Goal: Task Accomplishment & Management: Manage account settings

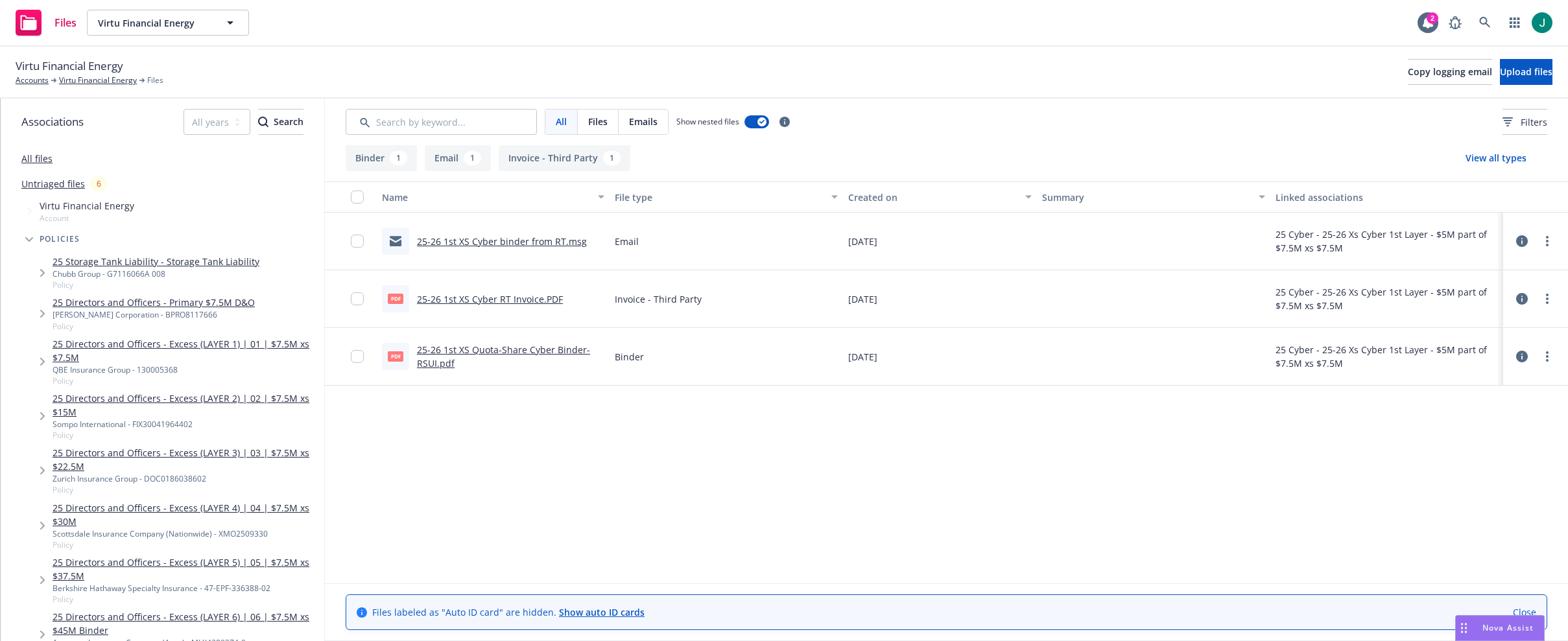
click at [1523, 245] on icon at bounding box center [1522, 241] width 12 height 12
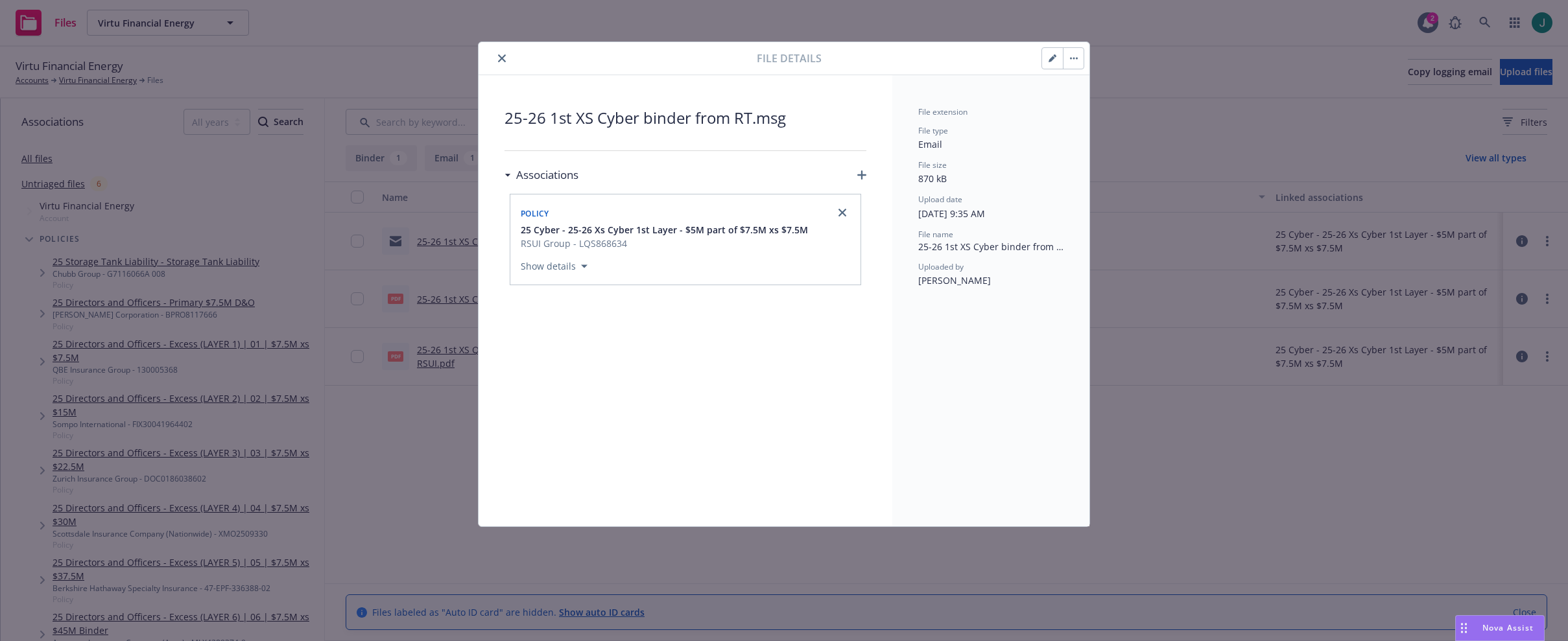
click at [503, 61] on icon "close" at bounding box center [502, 58] width 7 height 7
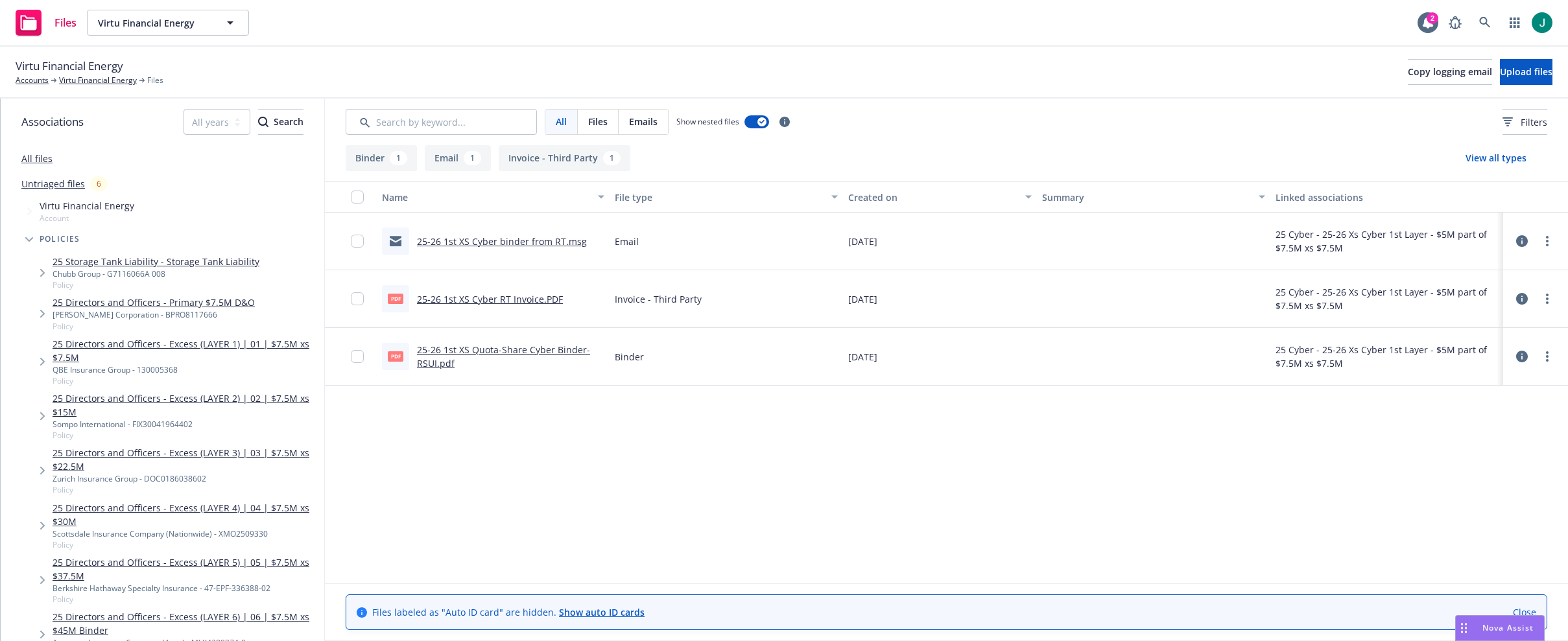
click at [1021, 362] on div "07/22/2025" at bounding box center [939, 357] width 194 height 57
click at [105, 77] on link "Virtu Financial Energy" at bounding box center [98, 81] width 78 height 12
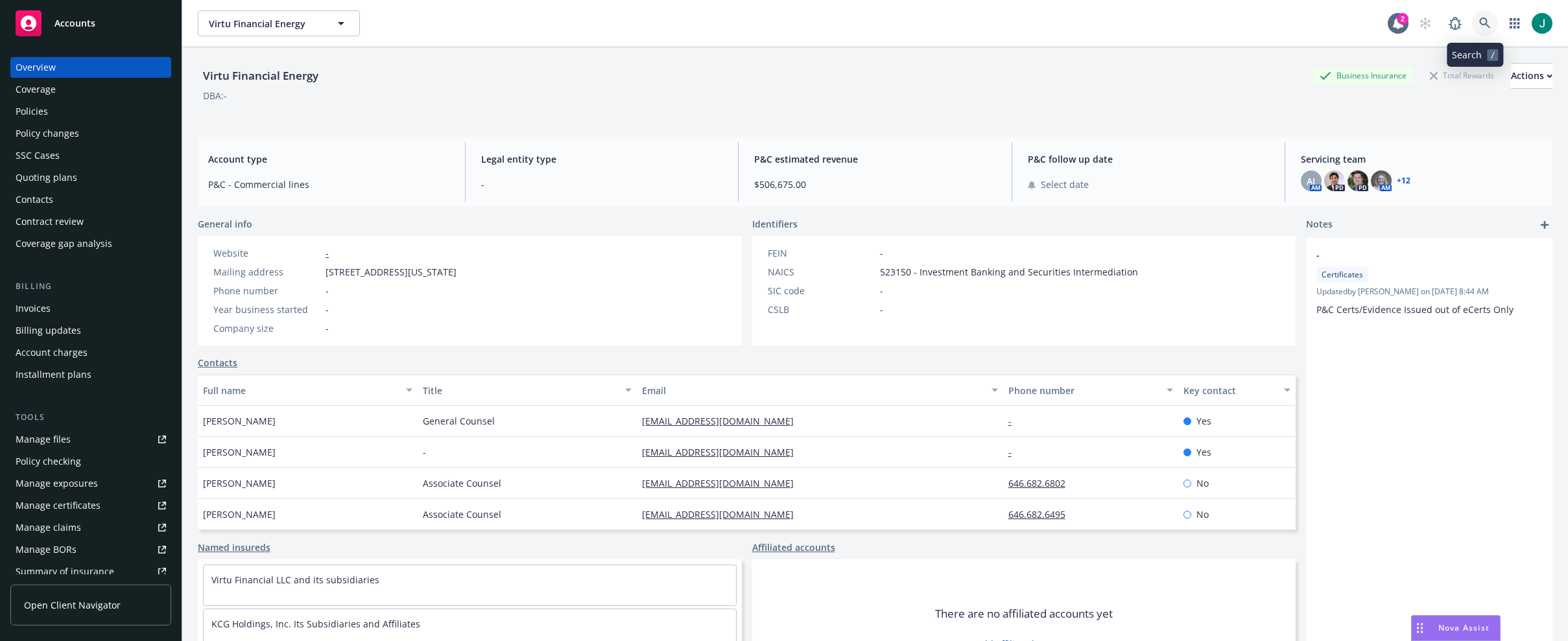
click at [1481, 25] on icon at bounding box center [1485, 23] width 12 height 12
click at [29, 108] on div "Policies" at bounding box center [31, 111] width 32 height 20
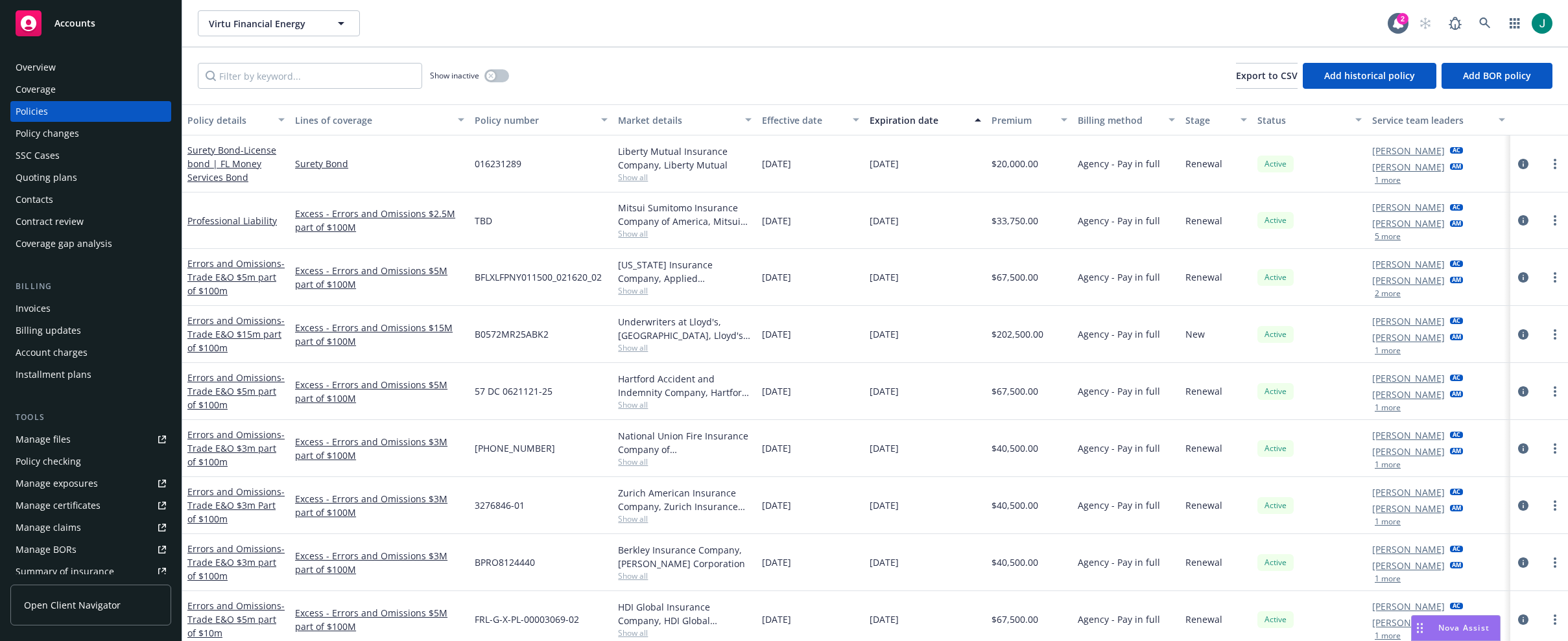
click at [583, 332] on div "B0572MR25ABK2" at bounding box center [541, 334] width 144 height 57
click at [326, 82] on input "Filter by keyword..." at bounding box center [310, 76] width 224 height 26
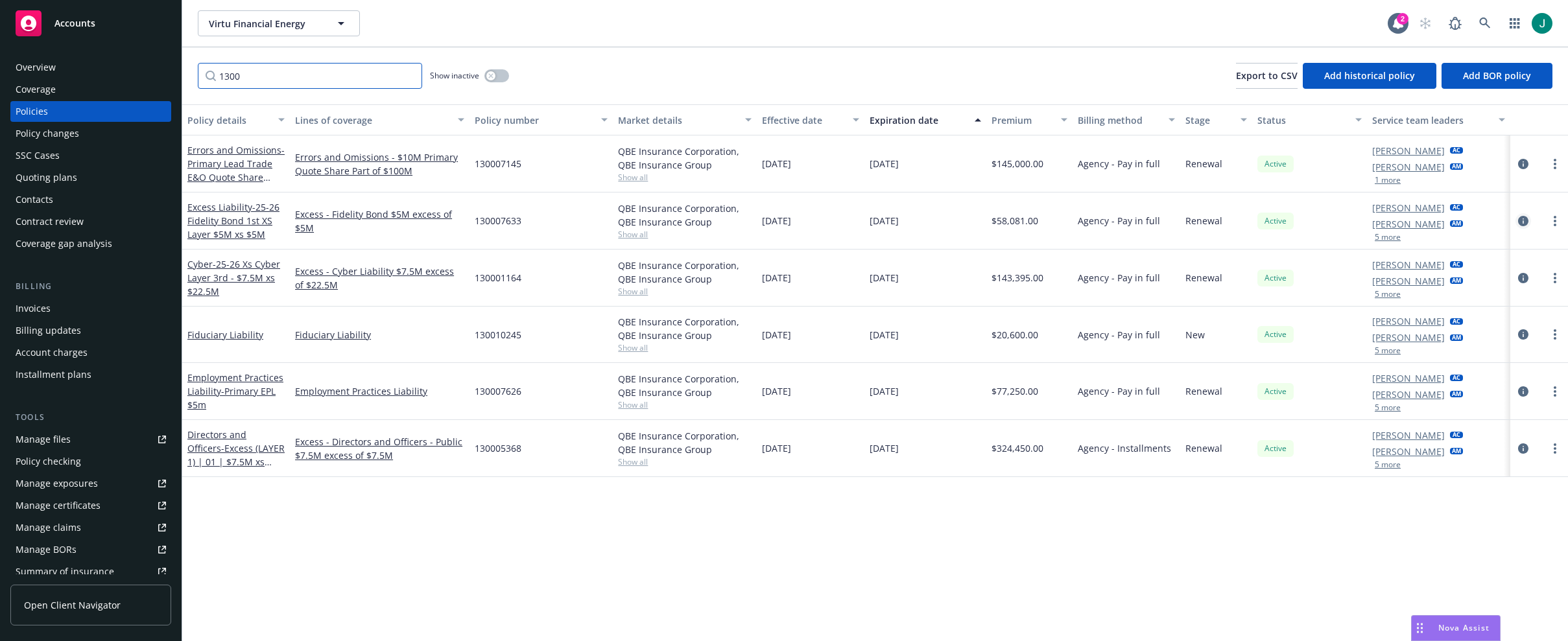
type input "1300"
click at [1524, 224] on icon "circleInformation" at bounding box center [1523, 220] width 10 height 10
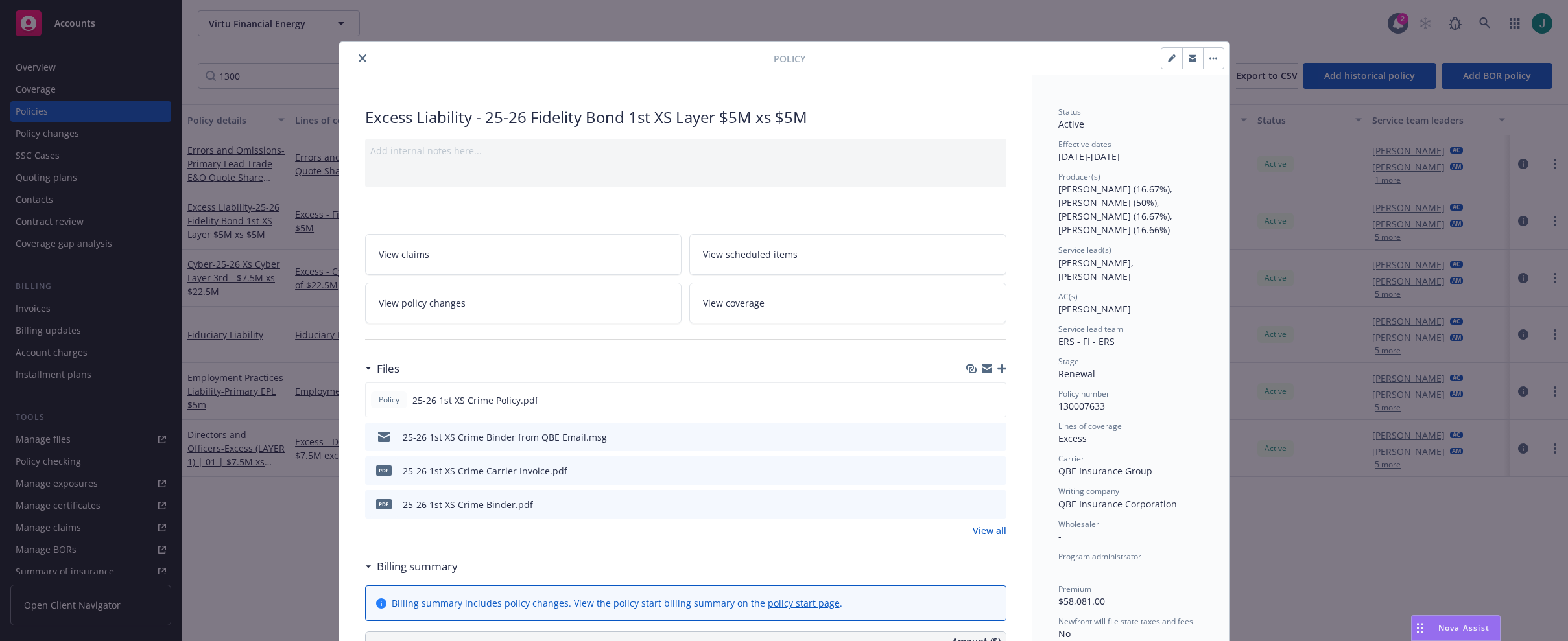
click at [1168, 59] on icon "button" at bounding box center [1171, 58] width 6 height 6
select select "RENEWAL"
select select "12"
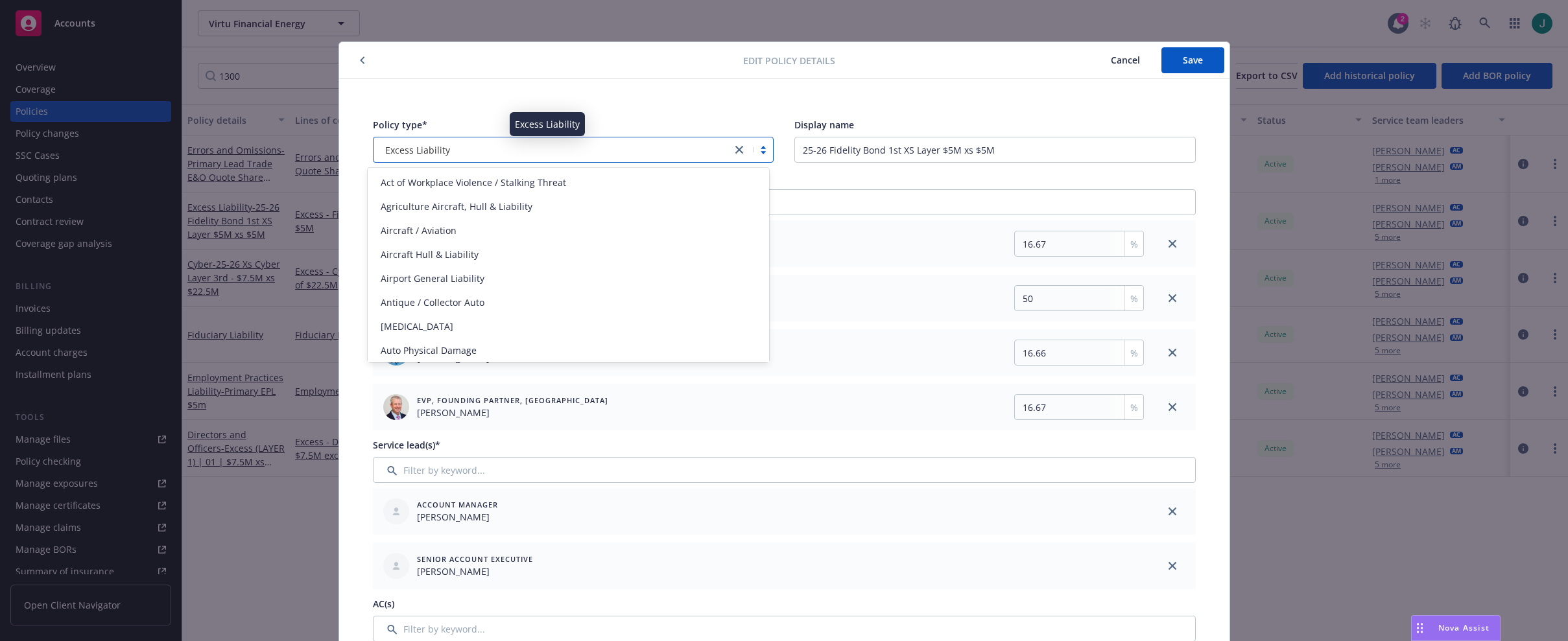
click at [461, 148] on div "Excess Liability" at bounding box center [552, 150] width 345 height 14
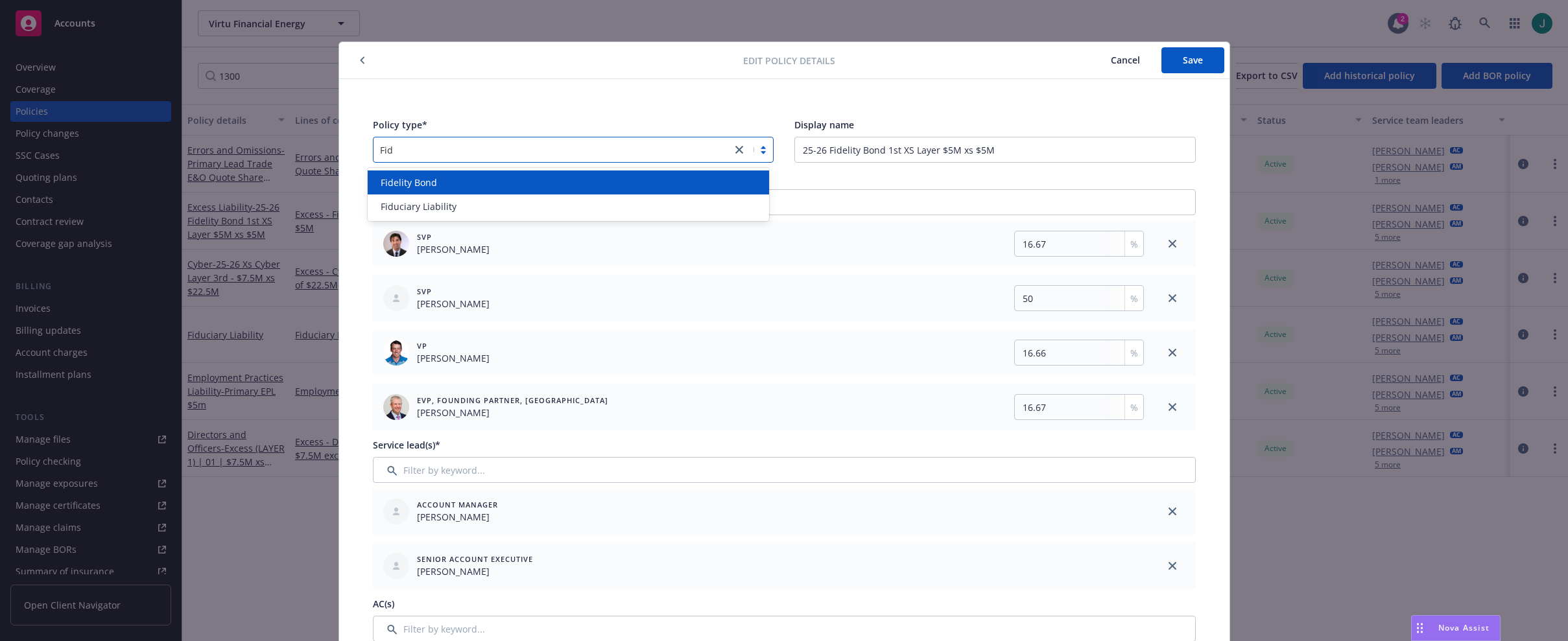
type input "Fide"
click at [462, 180] on div "Fidelity Bond" at bounding box center [568, 182] width 386 height 14
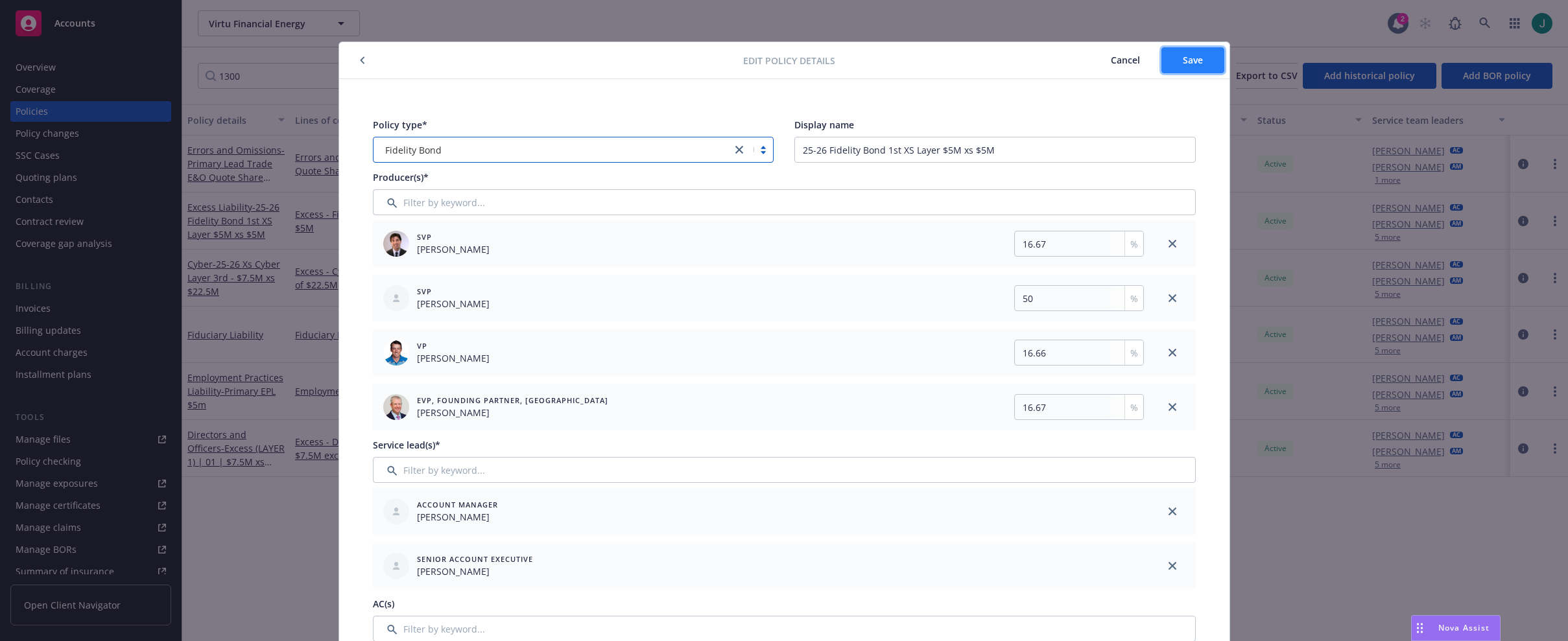
click at [1185, 63] on span "Save" at bounding box center [1193, 59] width 20 height 12
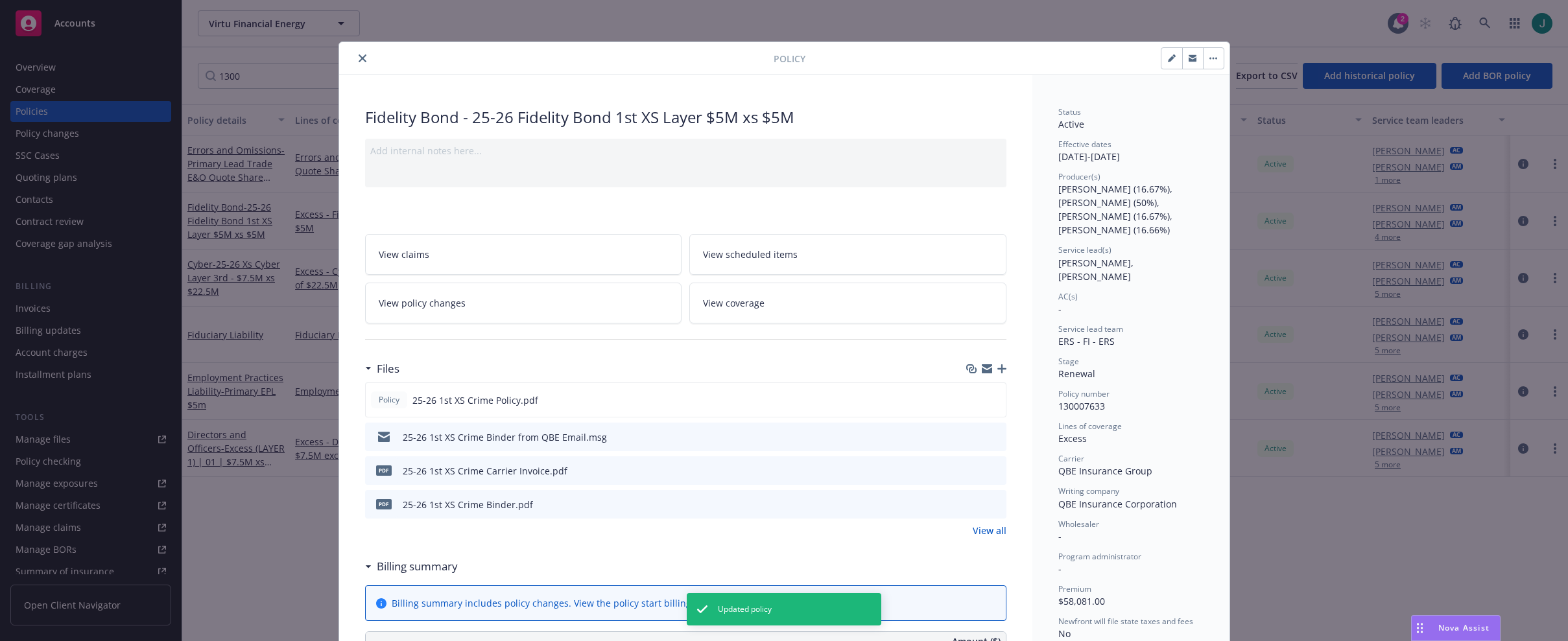
click at [358, 59] on icon "close" at bounding box center [362, 58] width 7 height 7
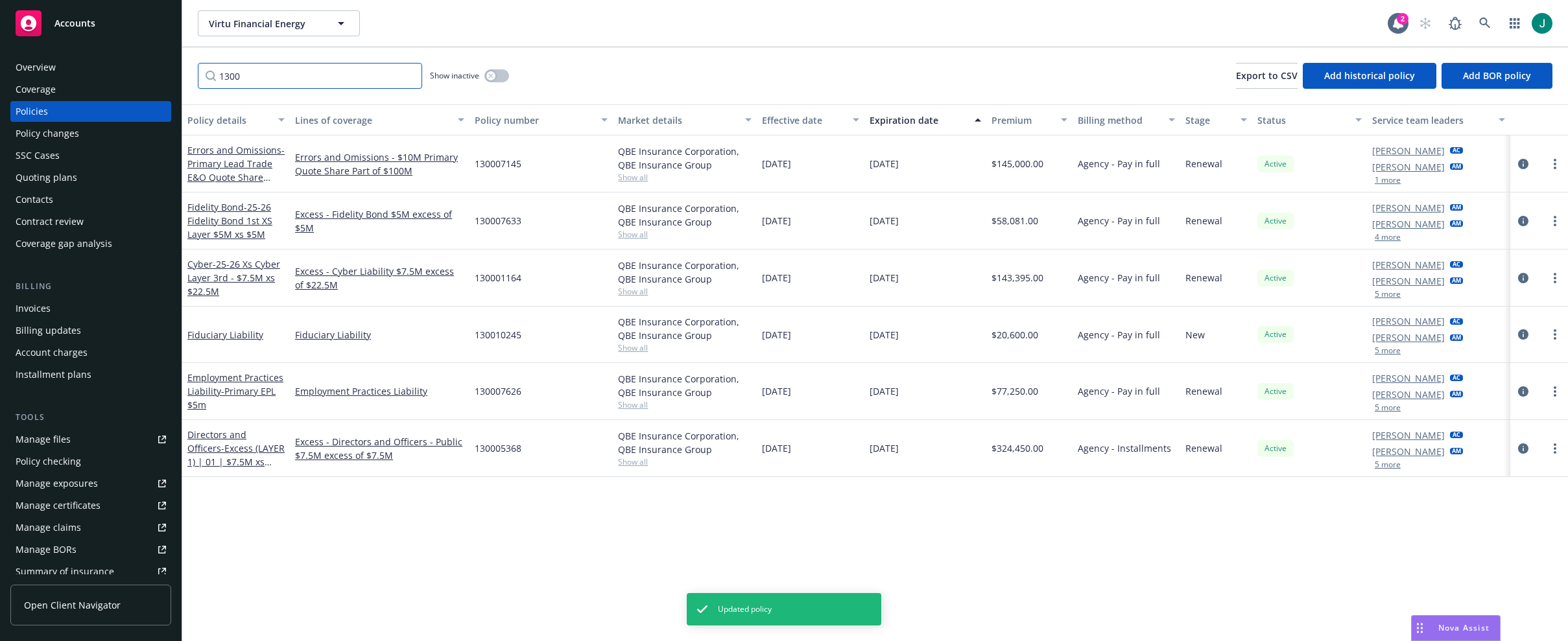
drag, startPoint x: 292, startPoint y: 75, endPoint x: 205, endPoint y: 77, distance: 87.0
click at [205, 77] on input "1300" at bounding box center [310, 76] width 224 height 26
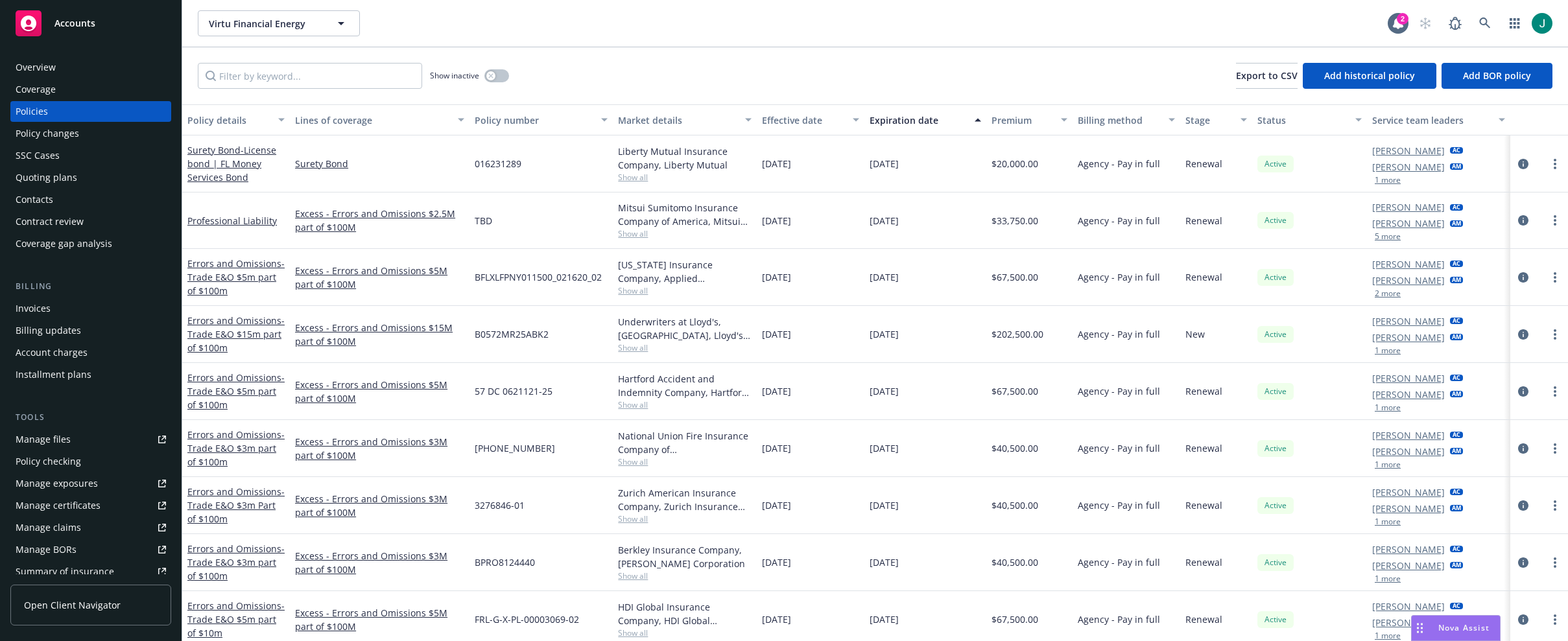
drag, startPoint x: 586, startPoint y: 336, endPoint x: 576, endPoint y: 310, distance: 27.9
click at [586, 336] on div "B0572MR25ABK2" at bounding box center [541, 334] width 144 height 57
click at [231, 78] on input "Filter by keyword..." at bounding box center [310, 76] width 224 height 26
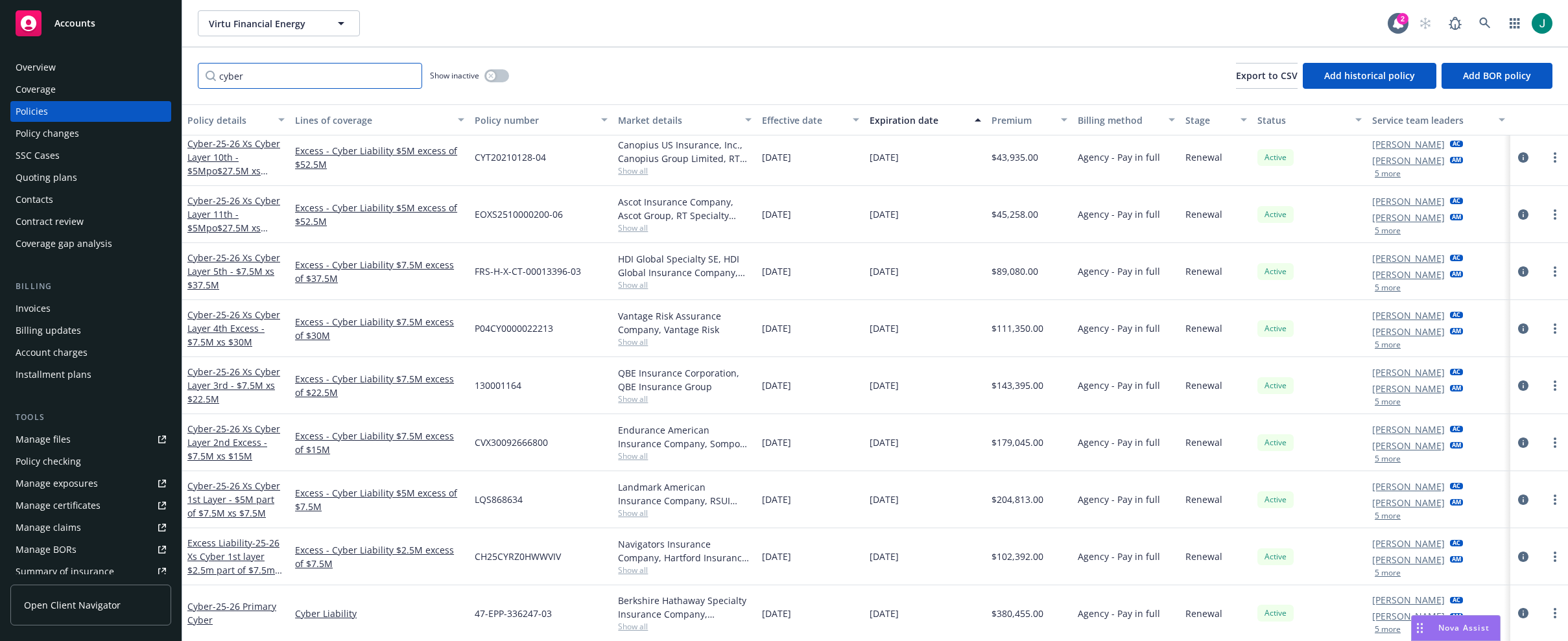
scroll to position [583, 0]
click at [1518, 500] on icon "circleInformation" at bounding box center [1523, 499] width 10 height 10
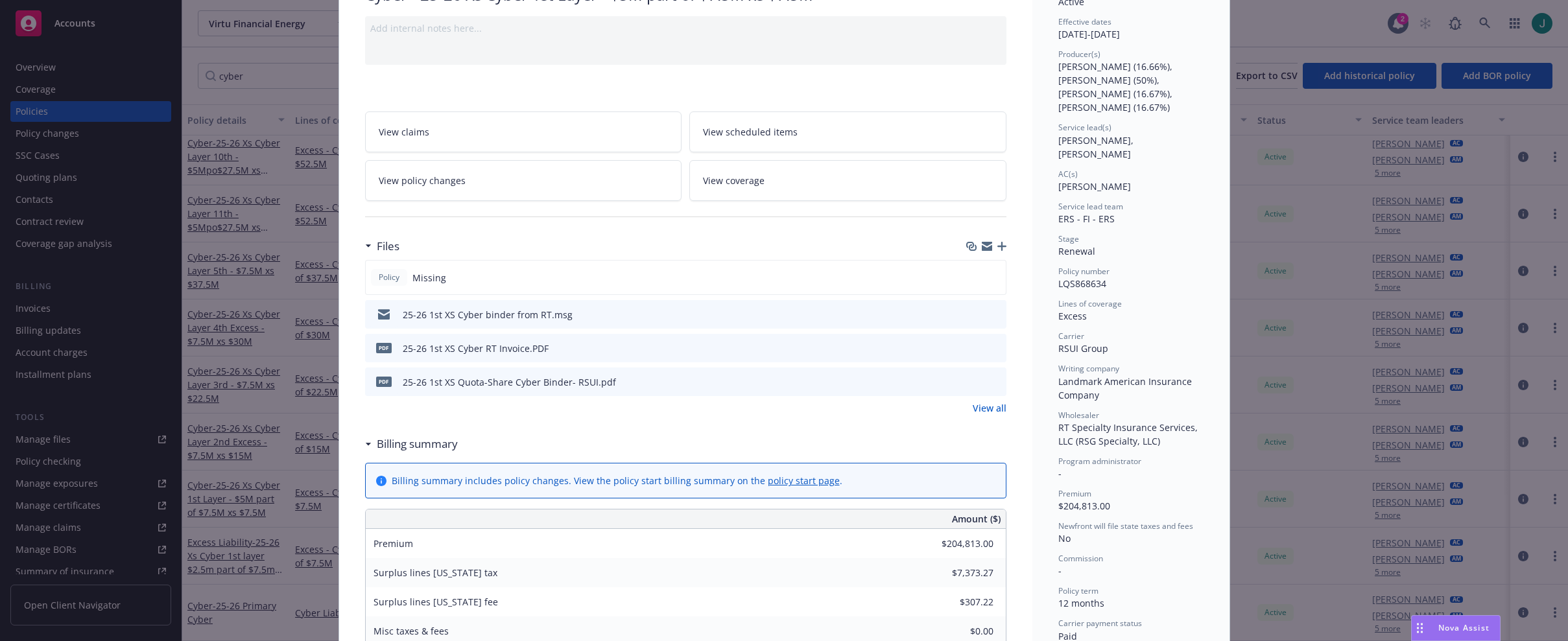
scroll to position [130, 0]
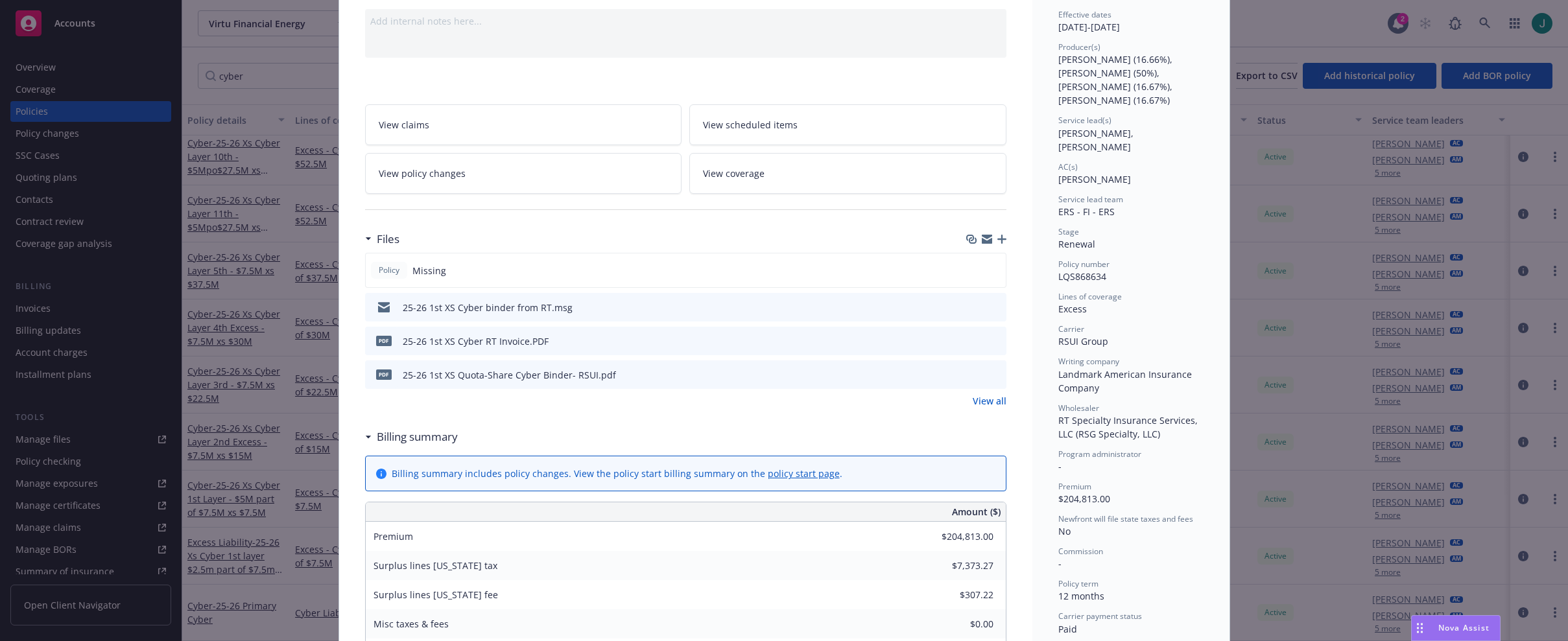
click at [989, 373] on icon "preview file" at bounding box center [994, 374] width 12 height 9
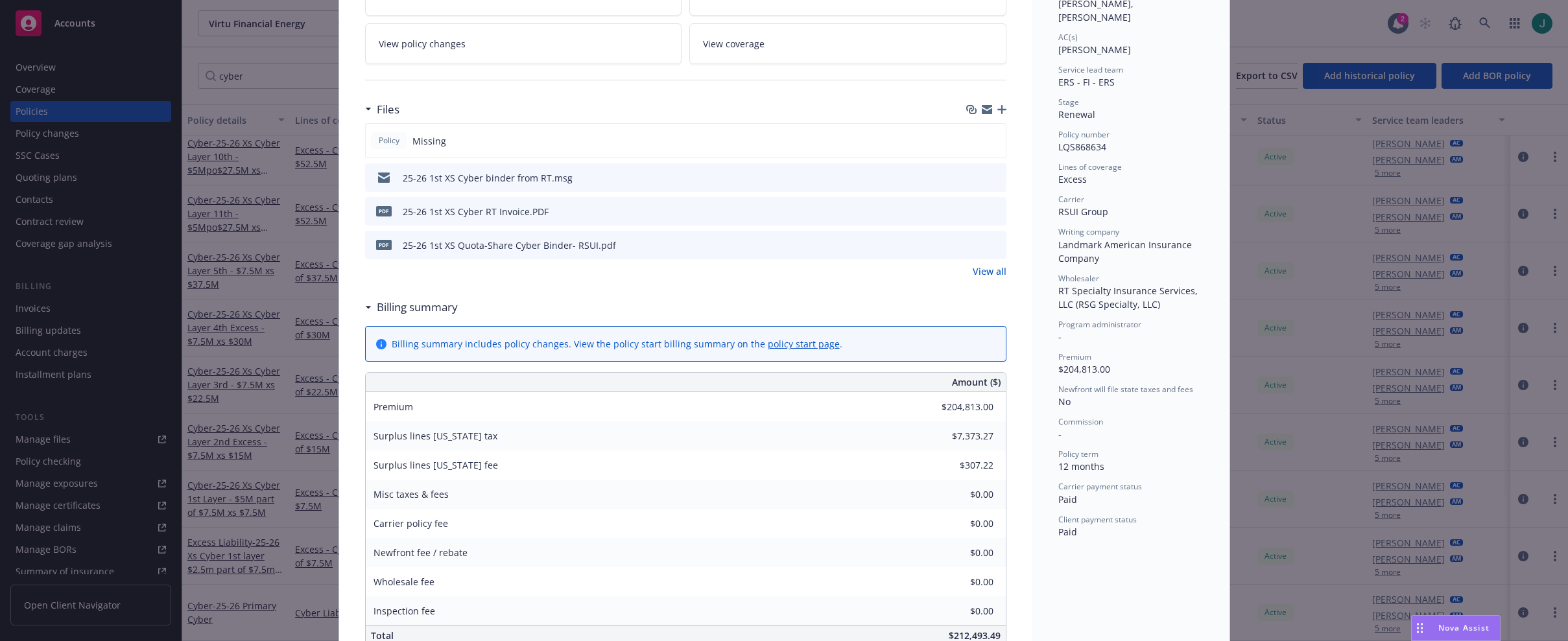
scroll to position [0, 0]
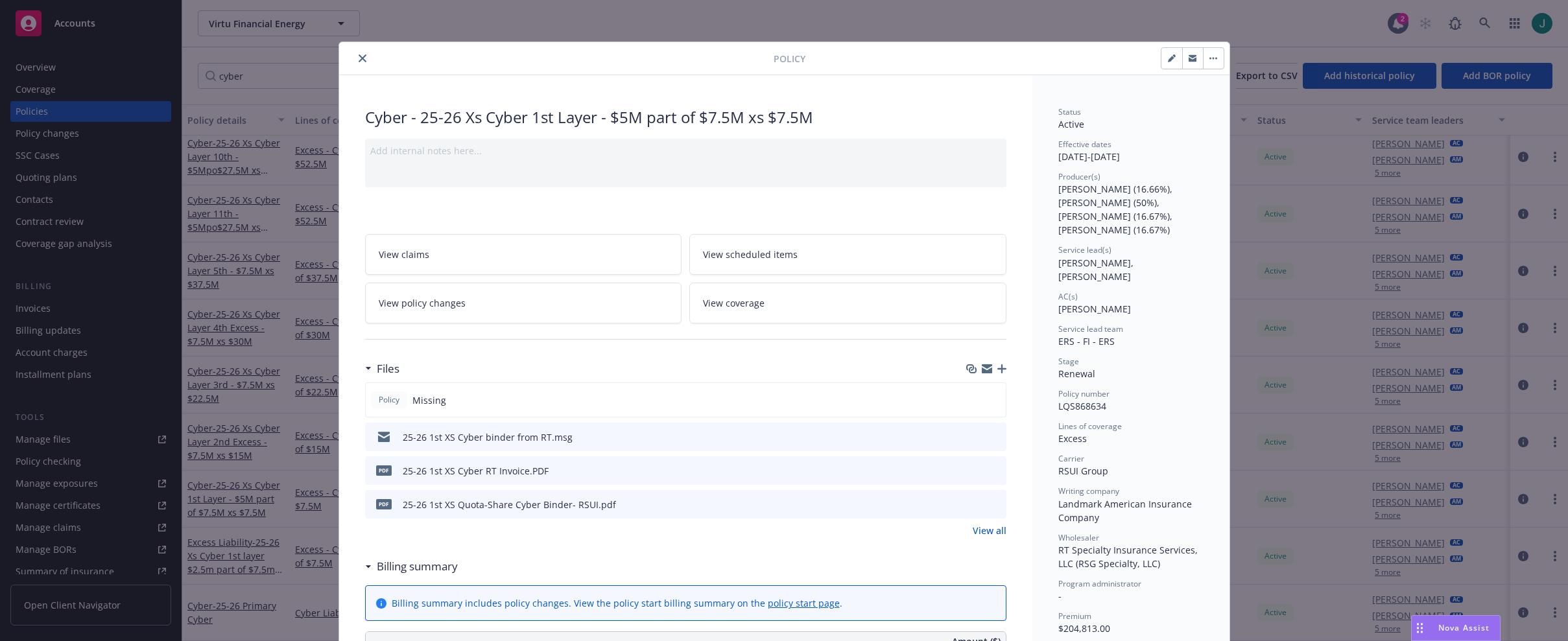
click at [360, 61] on icon "close" at bounding box center [362, 58] width 7 height 7
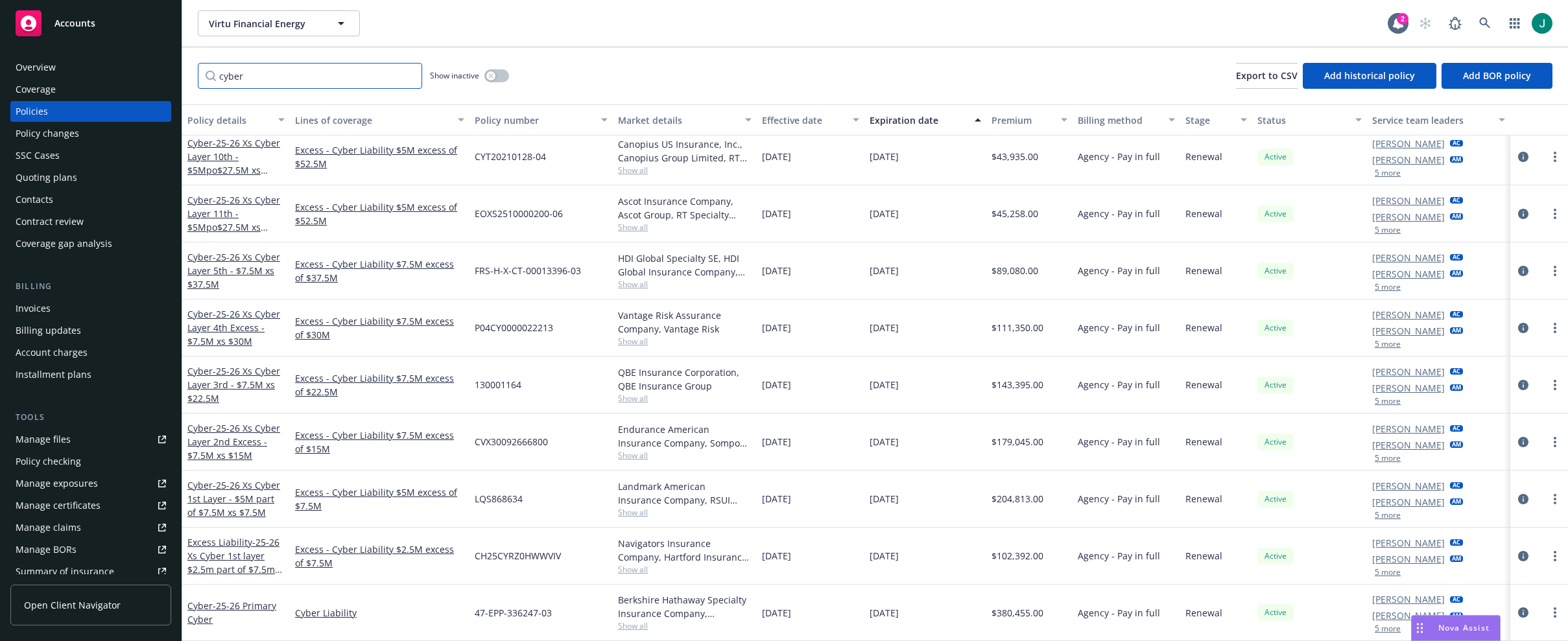
drag, startPoint x: 255, startPoint y: 77, endPoint x: 210, endPoint y: 79, distance: 45.0
click at [210, 79] on input "cyber" at bounding box center [310, 76] width 224 height 26
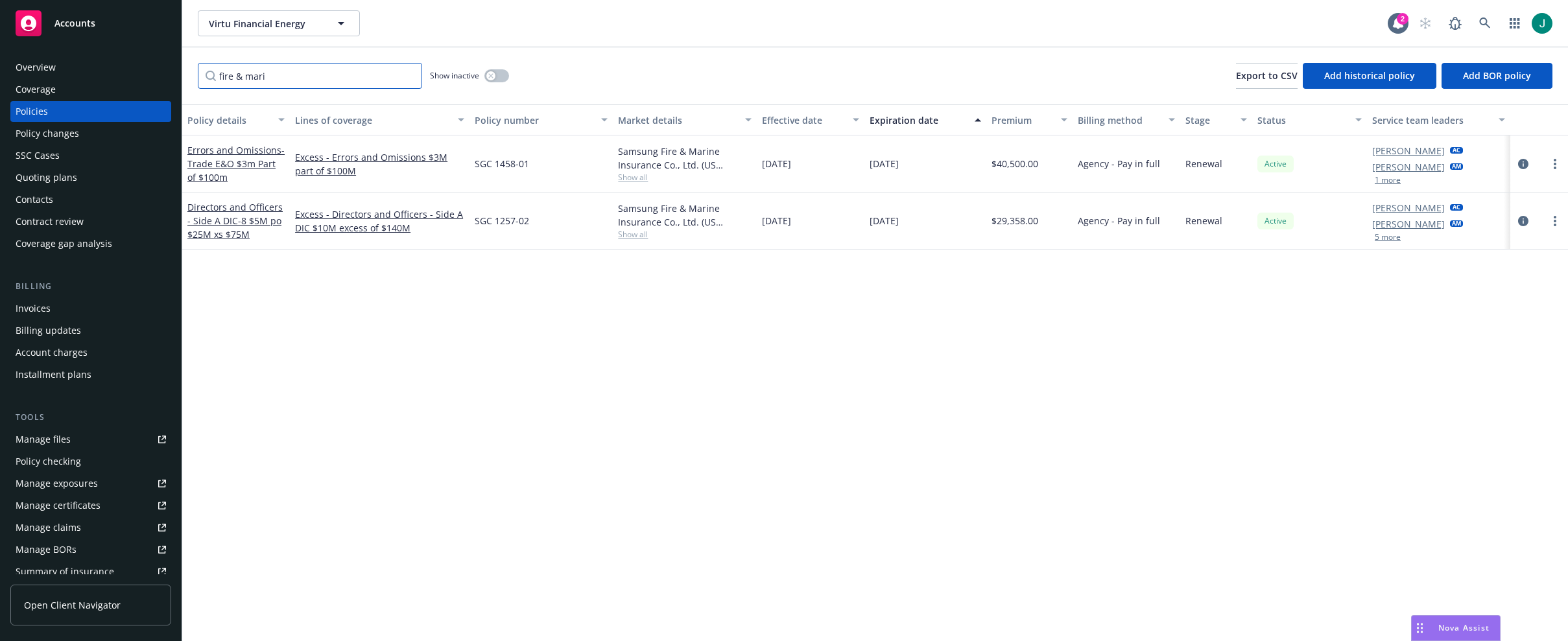
drag, startPoint x: 271, startPoint y: 69, endPoint x: 195, endPoint y: 69, distance: 76.0
click at [195, 69] on div "fire & mari Show inactive Export to CSV Add historical policy Add BOR policy" at bounding box center [875, 76] width 1386 height 57
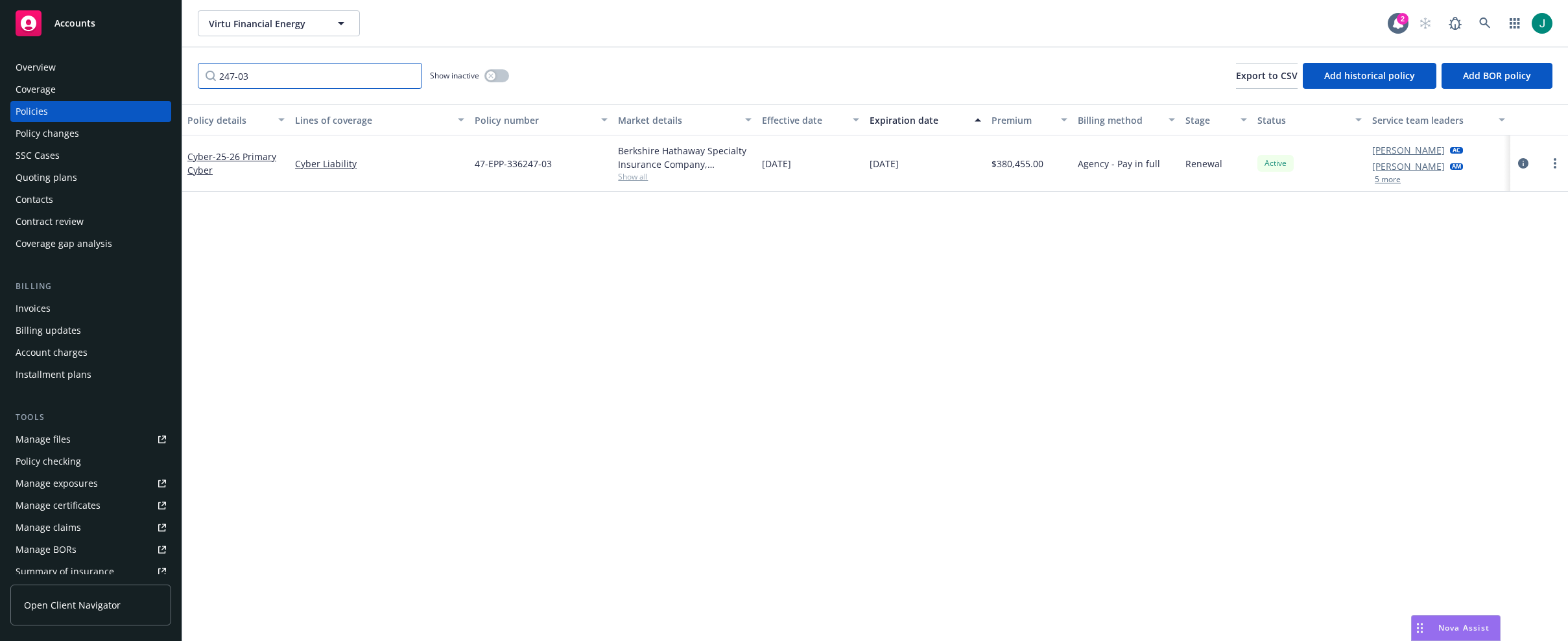
type input "247-03"
click at [1262, 19] on div "Virtu Financial Energy Virtu Financial Energy" at bounding box center [793, 23] width 1190 height 26
